Goal: Transaction & Acquisition: Book appointment/travel/reservation

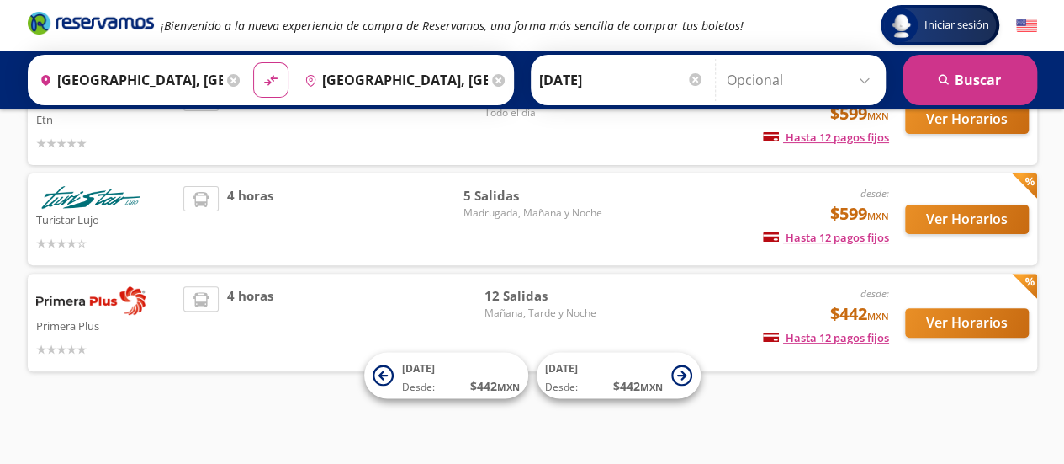
scroll to position [156, 0]
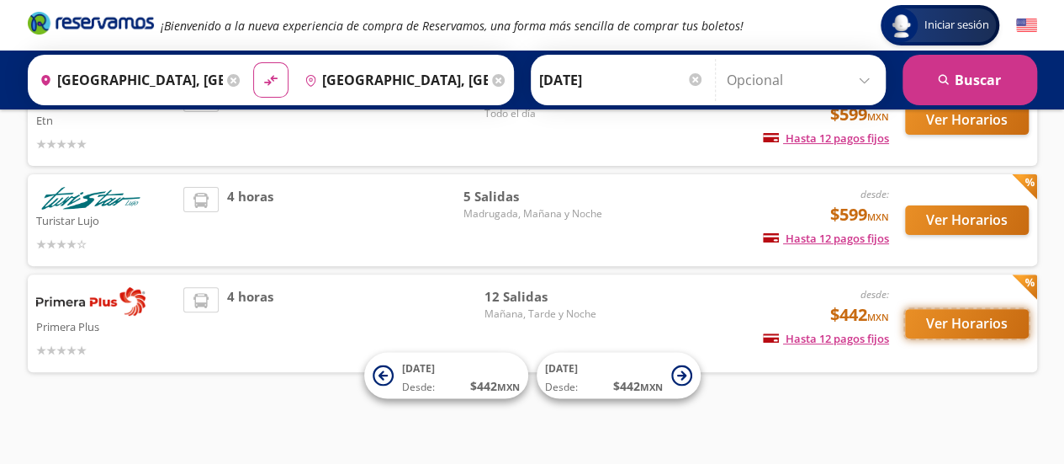
click at [937, 317] on button "Ver Horarios" at bounding box center [967, 323] width 124 height 29
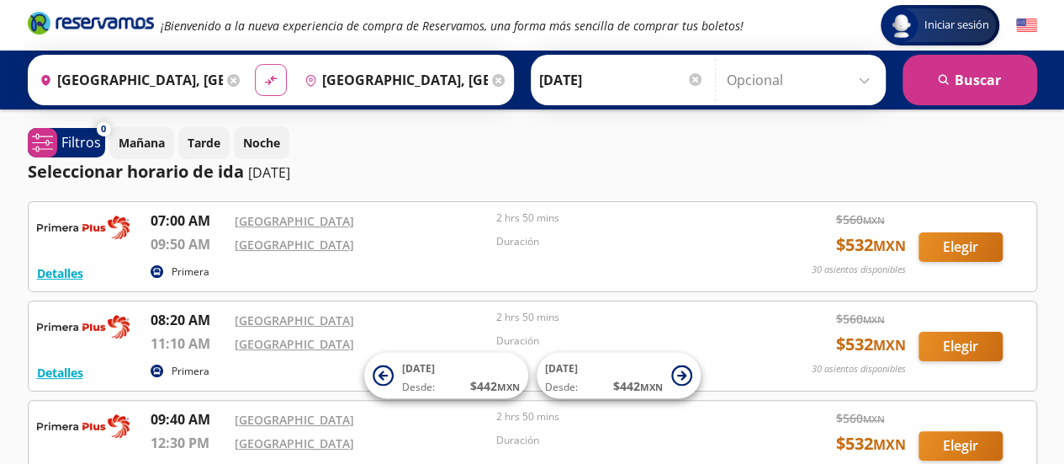
click at [273, 88] on button "material-symbols:compare-arrows-rounded" at bounding box center [271, 80] width 32 height 32
type input "[GEOGRAPHIC_DATA], [GEOGRAPHIC_DATA]"
click at [492, 78] on icon at bounding box center [498, 80] width 13 height 13
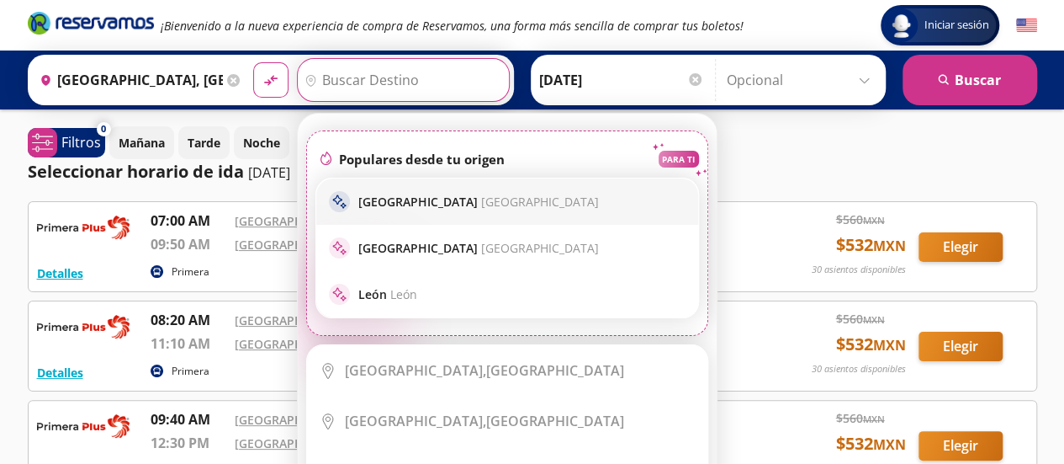
drag, startPoint x: 401, startPoint y: 92, endPoint x: 430, endPoint y: 213, distance: 124.7
click at [430, 102] on div "Destino pin-outline Elige tu destino Close Destino pin-outline serch-icon fire …" at bounding box center [403, 80] width 213 height 44
click at [491, 200] on span "[GEOGRAPHIC_DATA]" at bounding box center [540, 202] width 118 height 16
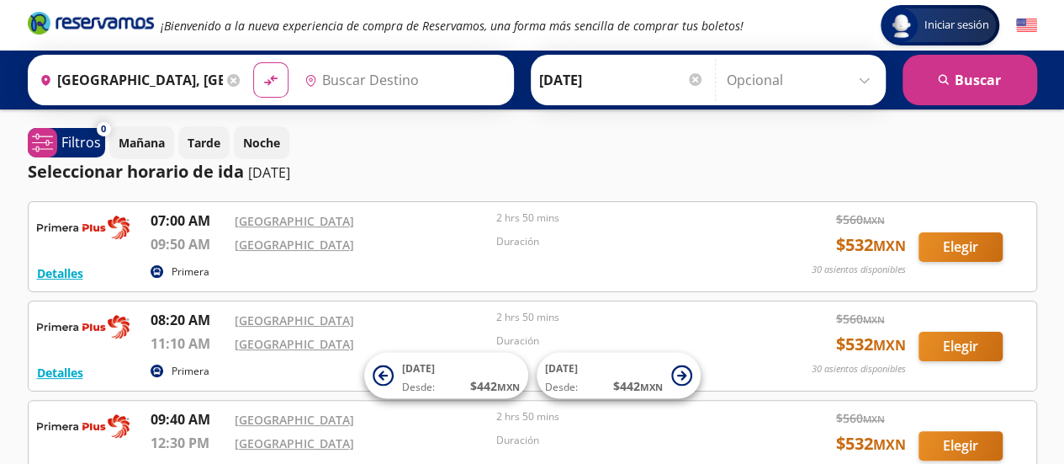
type input "[GEOGRAPHIC_DATA], [GEOGRAPHIC_DATA]"
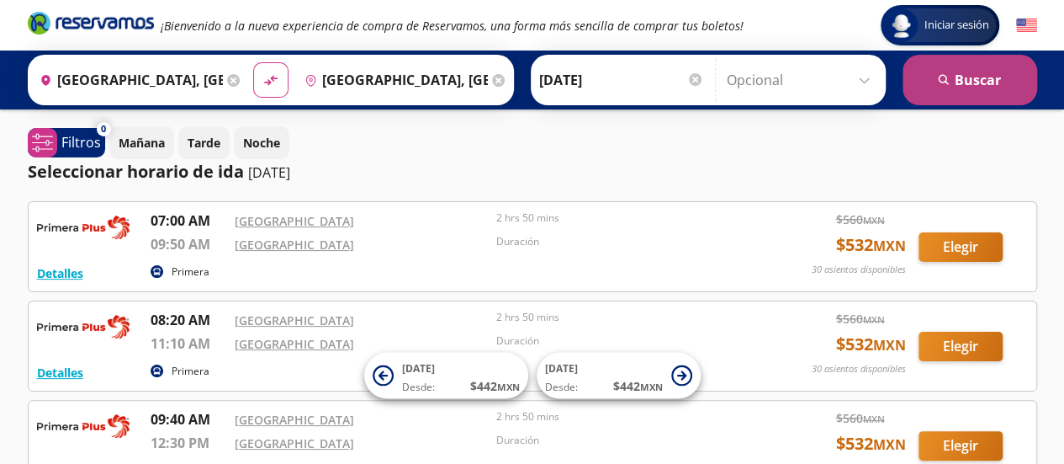
click at [961, 75] on button "search [GEOGRAPHIC_DATA]" at bounding box center [970, 80] width 135 height 50
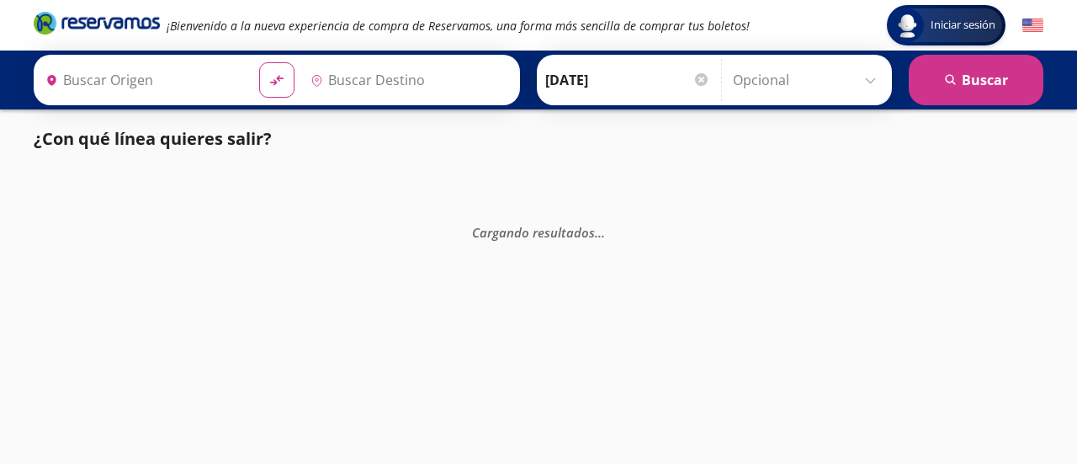
type input "[GEOGRAPHIC_DATA], [GEOGRAPHIC_DATA]"
